Goal: Information Seeking & Learning: Learn about a topic

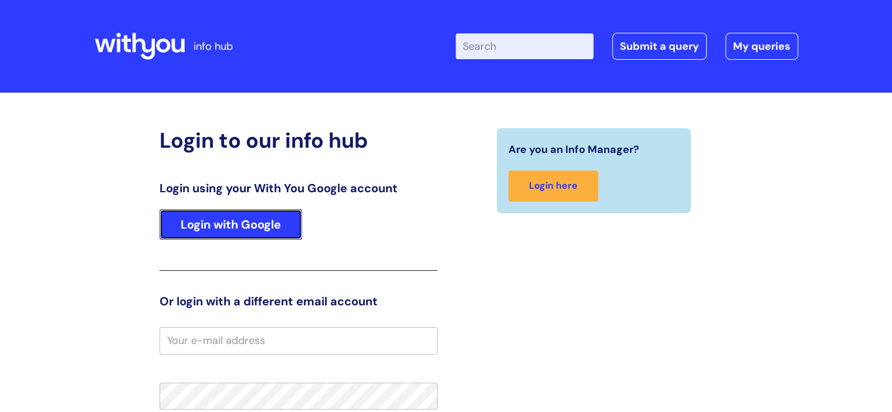
click at [264, 222] on link "Login with Google" at bounding box center [231, 224] width 143 height 31
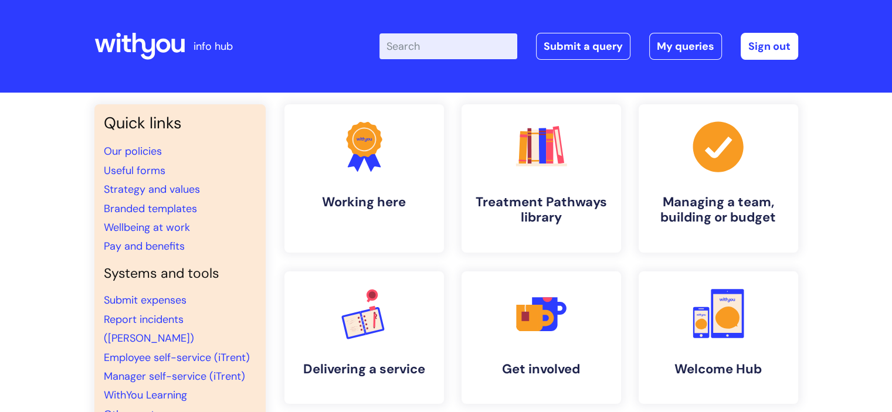
click at [448, 49] on input "Enter your search term here..." at bounding box center [449, 46] width 138 height 26
type input "reasonal adjustments"
click button "Search" at bounding box center [0, 0] width 0 height 0
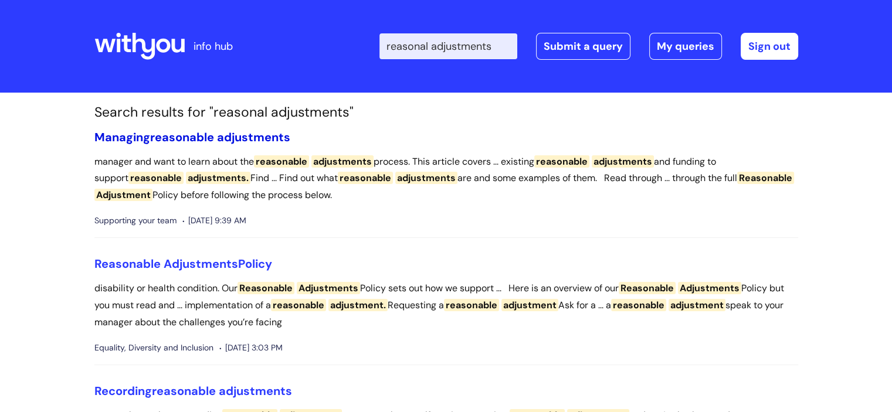
click at [249, 135] on span "adjustments" at bounding box center [253, 137] width 73 height 15
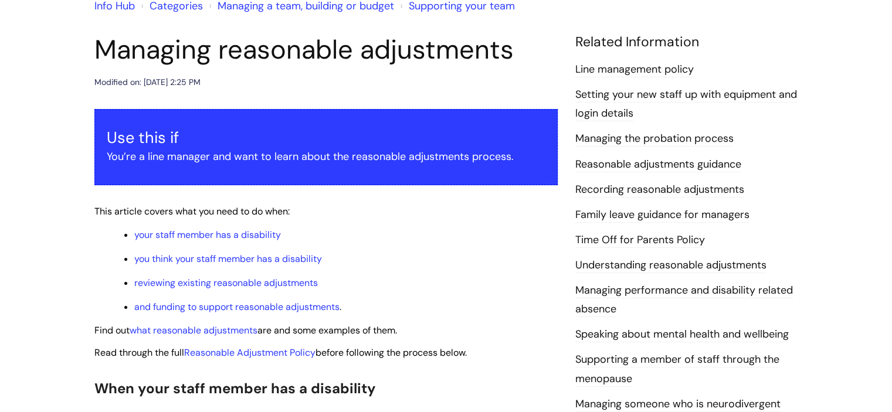
scroll to position [176, 0]
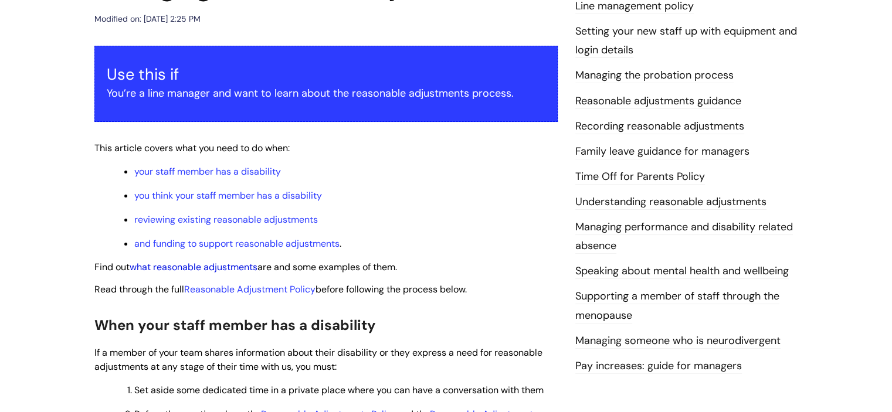
click at [202, 265] on link "what reasonable adjustments" at bounding box center [194, 267] width 128 height 12
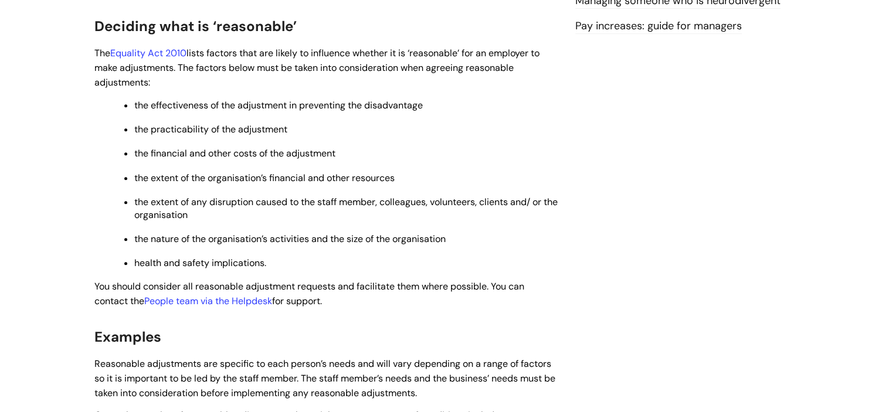
scroll to position [469, 0]
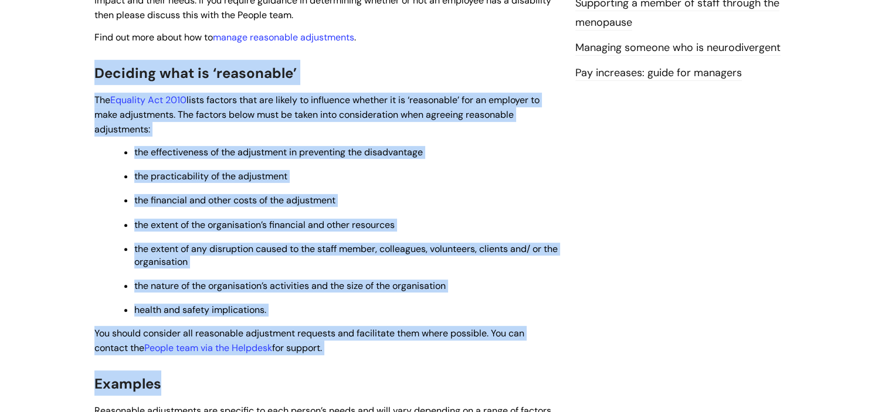
drag, startPoint x: 84, startPoint y: 67, endPoint x: 528, endPoint y: 366, distance: 534.4
click at [554, 314] on p "health and safety implications." at bounding box center [346, 310] width 424 height 13
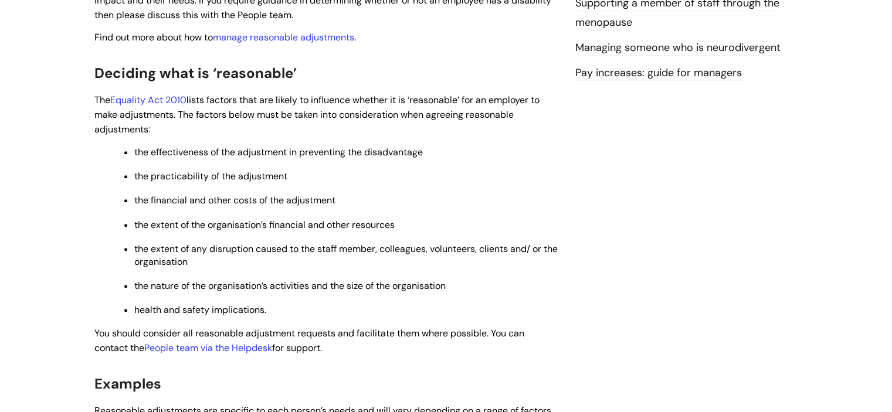
scroll to position [763, 0]
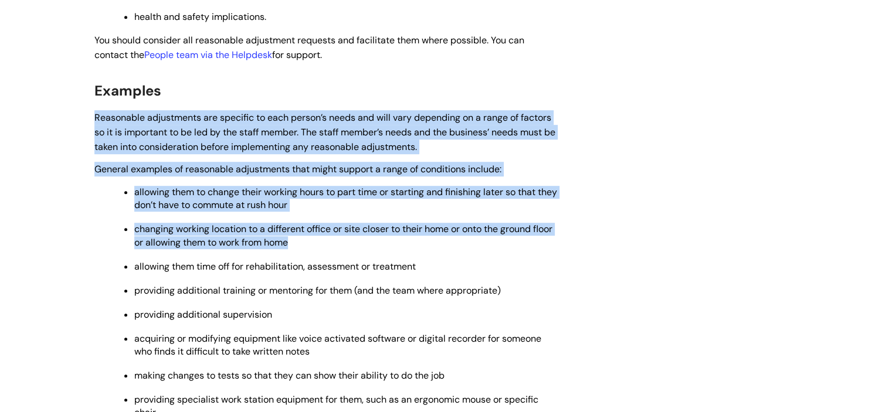
drag, startPoint x: 263, startPoint y: 124, endPoint x: 329, endPoint y: 243, distance: 136.5
click at [329, 243] on p "changing working location to a different office or site closer to their home or…" at bounding box center [346, 236] width 424 height 26
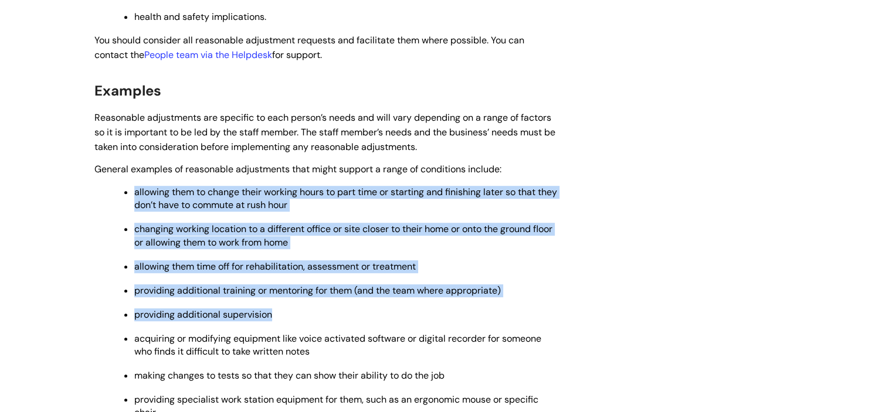
drag, startPoint x: 134, startPoint y: 196, endPoint x: 466, endPoint y: 325, distance: 356.8
click at [466, 325] on ul "allowing them to change their working hours to part time or starting and finish…" at bounding box center [332, 313] width 452 height 259
click at [466, 322] on p "providing additional supervision" at bounding box center [346, 315] width 424 height 13
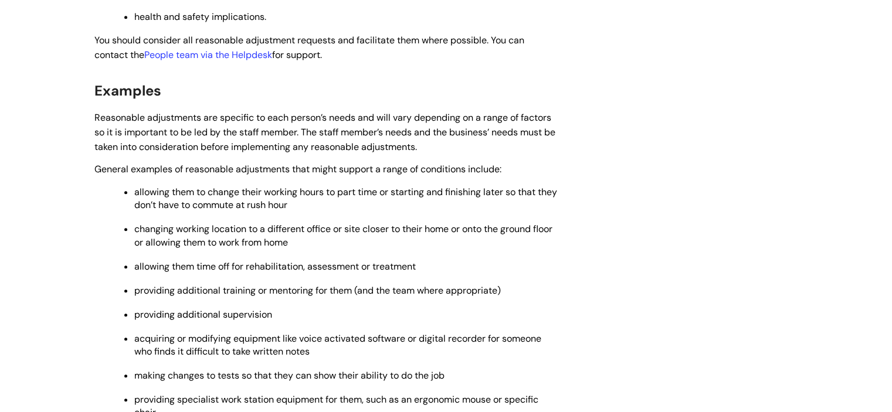
scroll to position [880, 0]
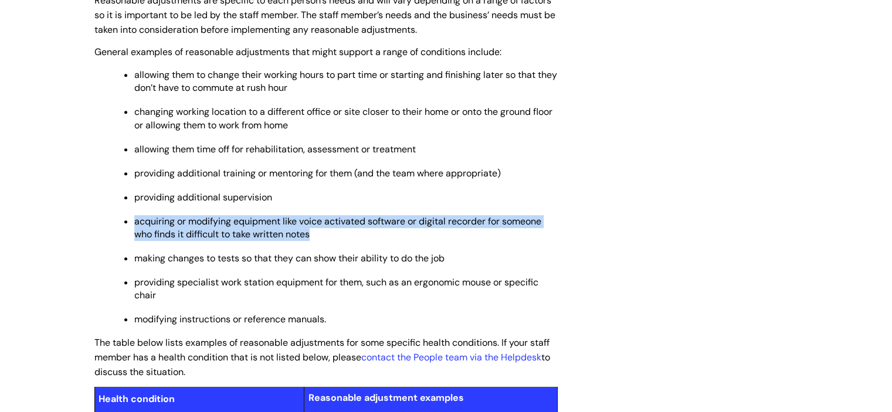
drag, startPoint x: 133, startPoint y: 228, endPoint x: 343, endPoint y: 243, distance: 210.6
click at [343, 243] on ul "allowing them to change their working hours to part time or starting and finish…" at bounding box center [332, 196] width 452 height 259
click at [343, 241] on p "acquiring or modifying equipment like voice activated software or digital recor…" at bounding box center [346, 228] width 424 height 26
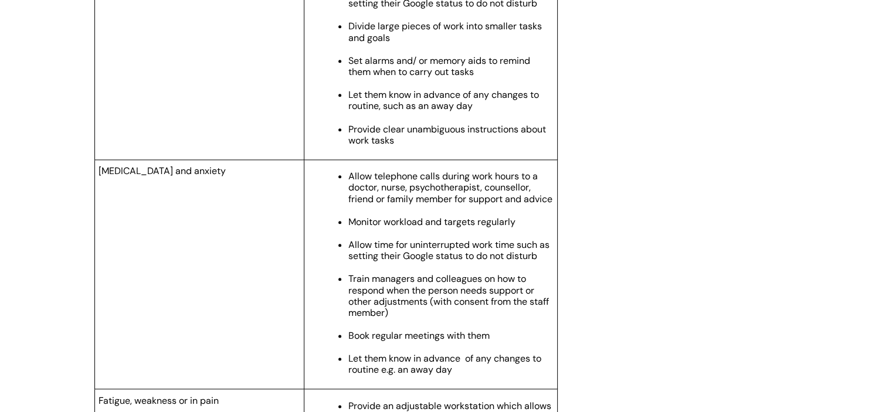
scroll to position [1349, 0]
